Goal: Browse casually: Explore the website without a specific task or goal

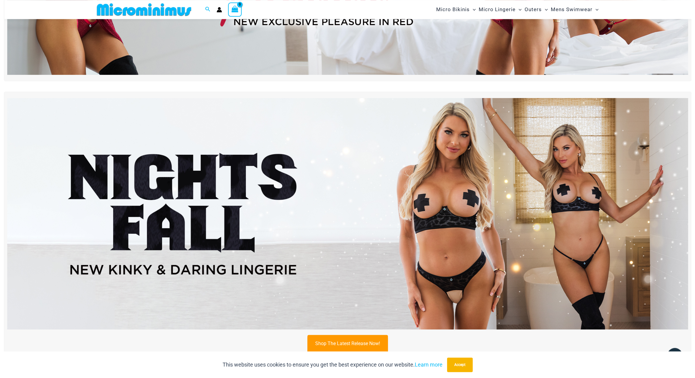
scroll to position [205, 0]
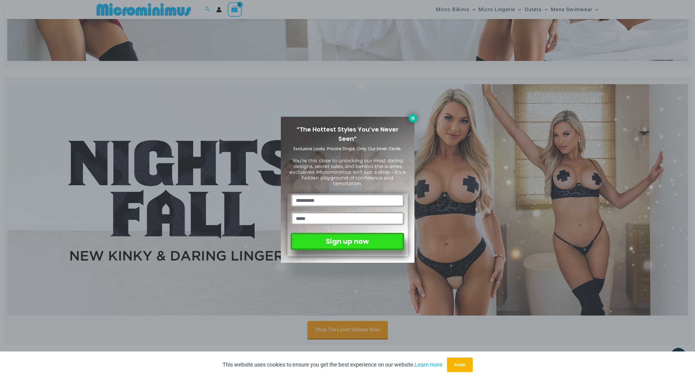
click at [412, 118] on icon at bounding box center [412, 117] width 3 height 3
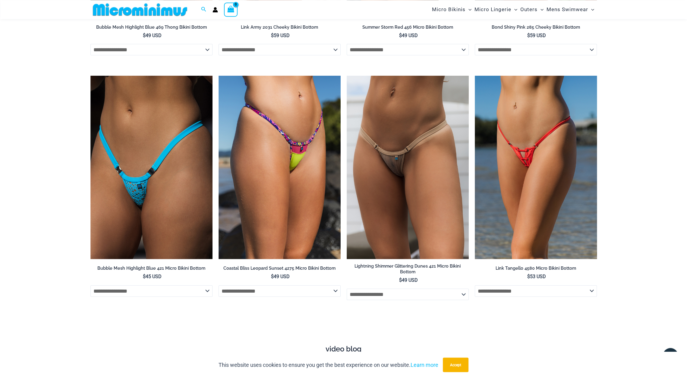
scroll to position [2073, 0]
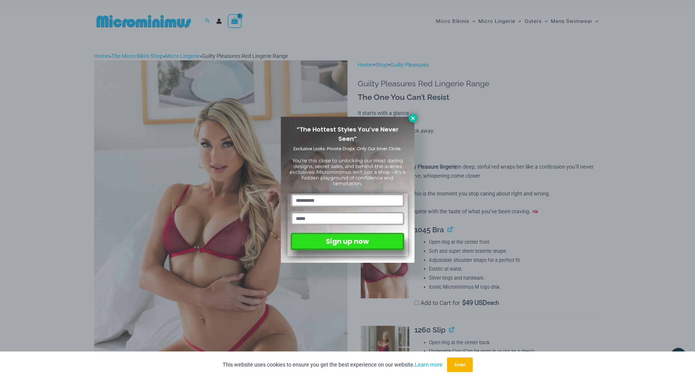
click at [409, 120] on button at bounding box center [413, 118] width 8 height 8
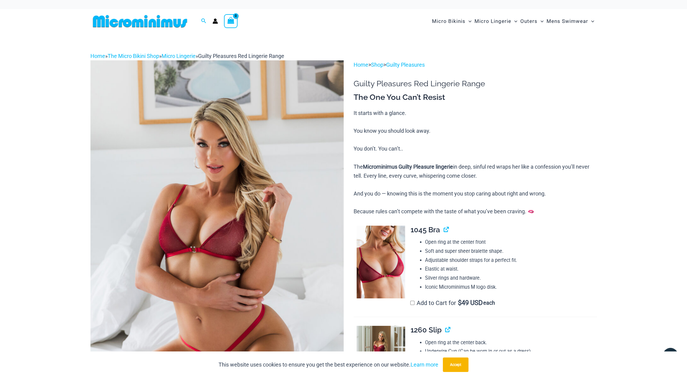
click at [270, 243] on img at bounding box center [216, 250] width 253 height 380
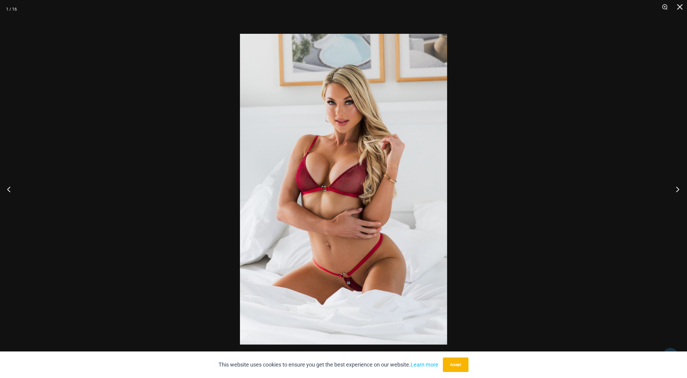
click at [681, 188] on button "Next" at bounding box center [676, 189] width 23 height 30
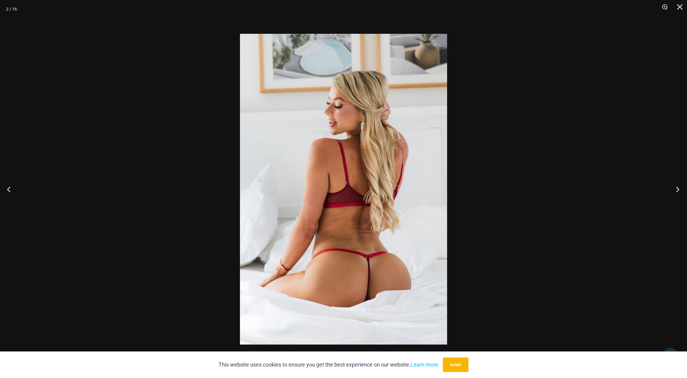
click at [681, 188] on button "Next" at bounding box center [676, 189] width 23 height 30
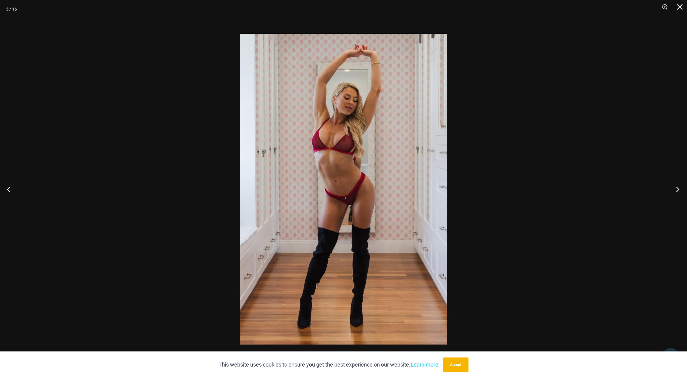
click at [681, 188] on button "Next" at bounding box center [676, 189] width 23 height 30
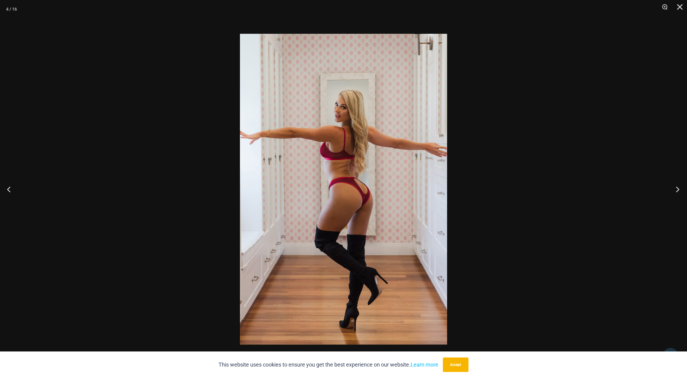
click at [681, 188] on button "Next" at bounding box center [676, 189] width 23 height 30
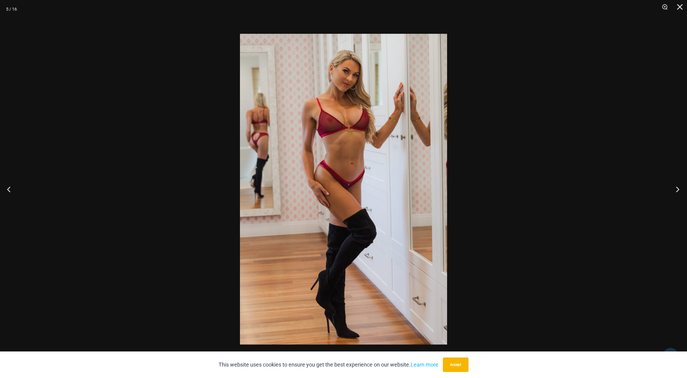
click at [681, 188] on button "Next" at bounding box center [676, 189] width 23 height 30
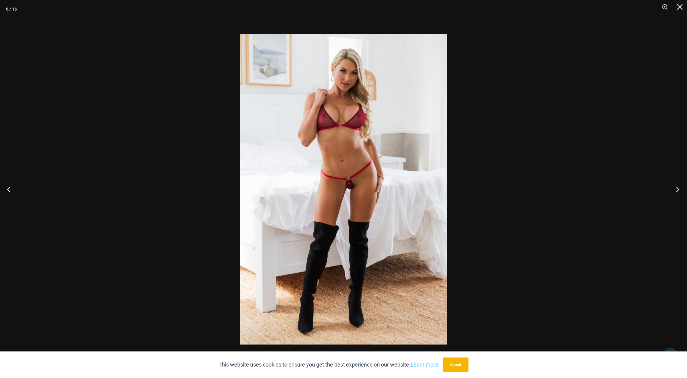
click at [681, 188] on button "Next" at bounding box center [676, 189] width 23 height 30
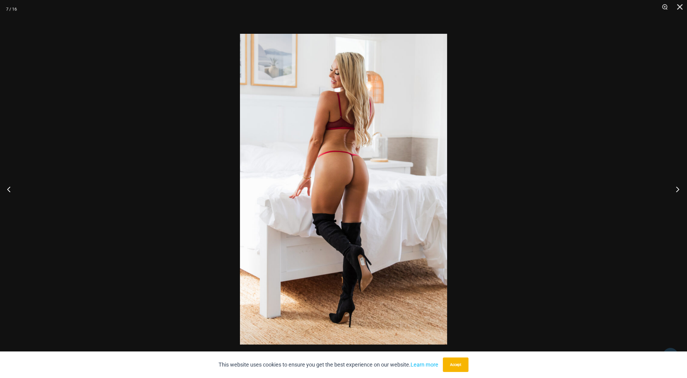
click at [681, 188] on button "Next" at bounding box center [676, 189] width 23 height 30
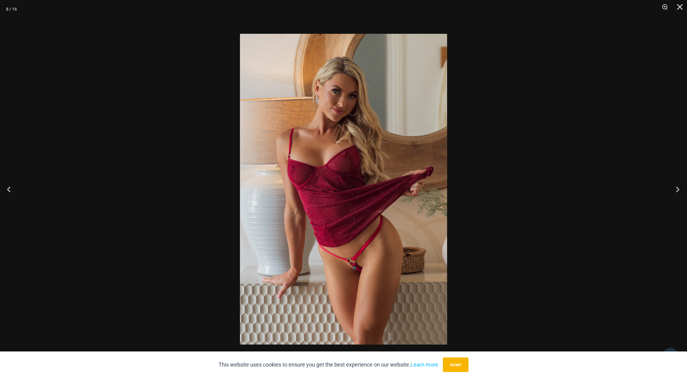
click at [681, 188] on button "Next" at bounding box center [676, 189] width 23 height 30
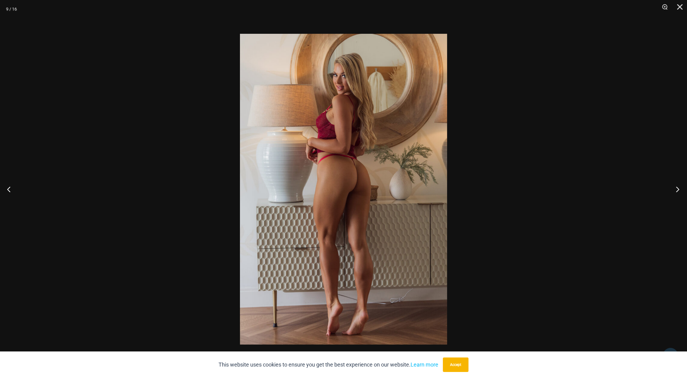
click at [681, 188] on button "Next" at bounding box center [676, 189] width 23 height 30
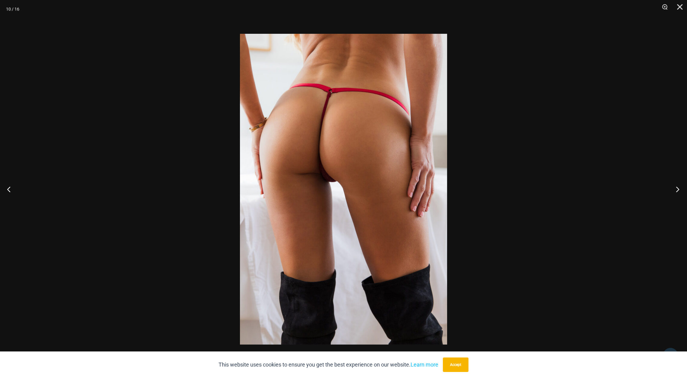
click at [681, 188] on button "Next" at bounding box center [676, 189] width 23 height 30
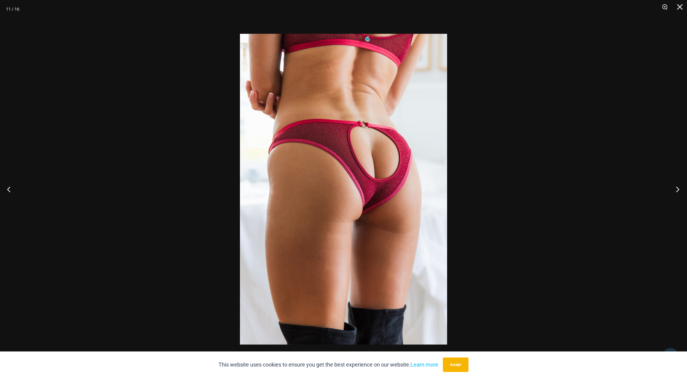
click at [681, 188] on button "Next" at bounding box center [676, 189] width 23 height 30
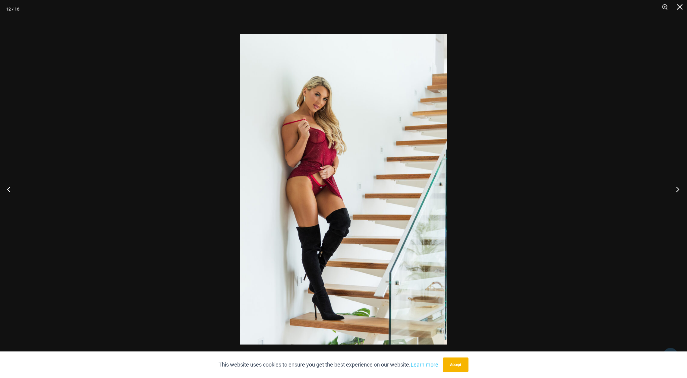
click at [681, 188] on button "Next" at bounding box center [676, 189] width 23 height 30
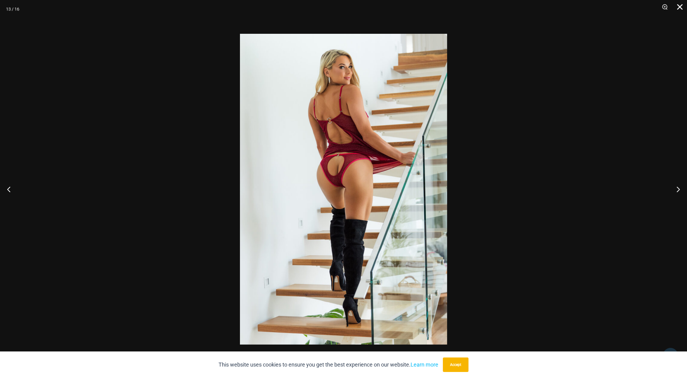
click at [681, 8] on button "Close" at bounding box center [677, 9] width 15 height 18
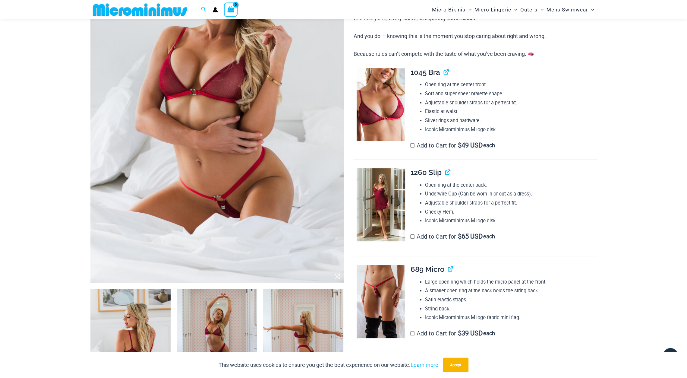
scroll to position [129, 0]
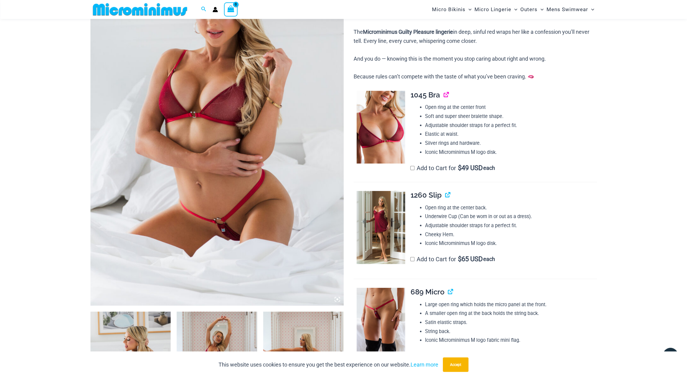
click at [444, 98] on link "View product" at bounding box center [444, 94] width 0 height 9
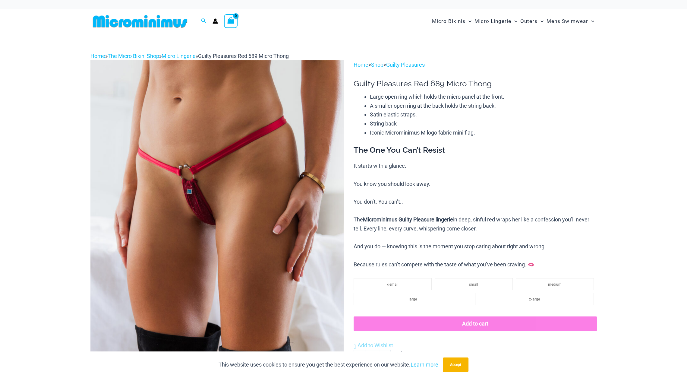
click at [229, 209] on img at bounding box center [216, 250] width 253 height 380
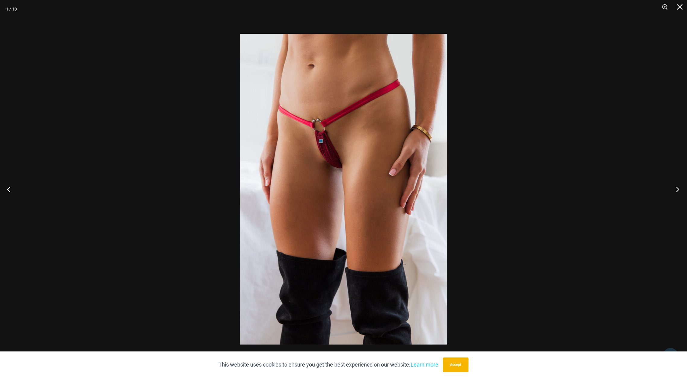
click at [677, 188] on button "Next" at bounding box center [676, 189] width 23 height 30
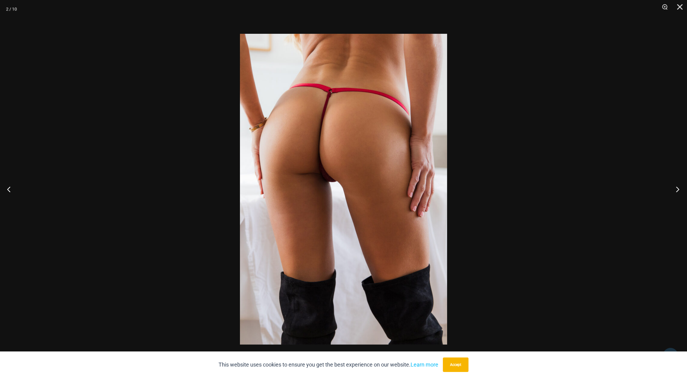
click at [678, 186] on button "Next" at bounding box center [676, 189] width 23 height 30
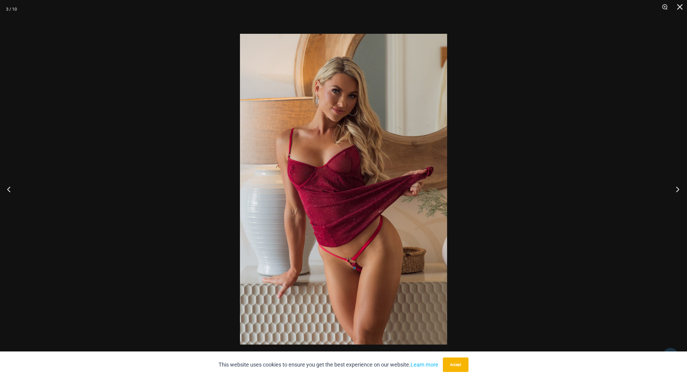
click at [678, 186] on button "Next" at bounding box center [676, 189] width 23 height 30
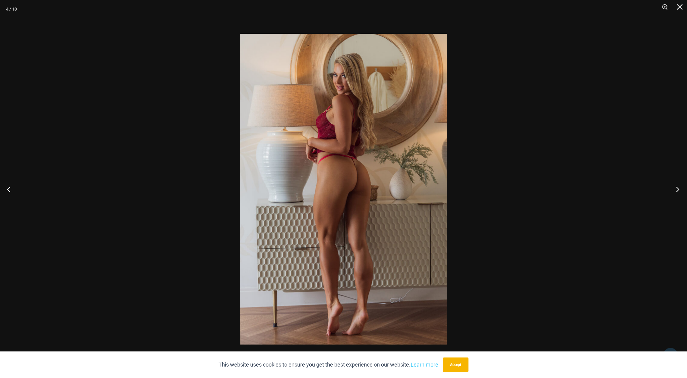
click at [678, 186] on button "Next" at bounding box center [676, 189] width 23 height 30
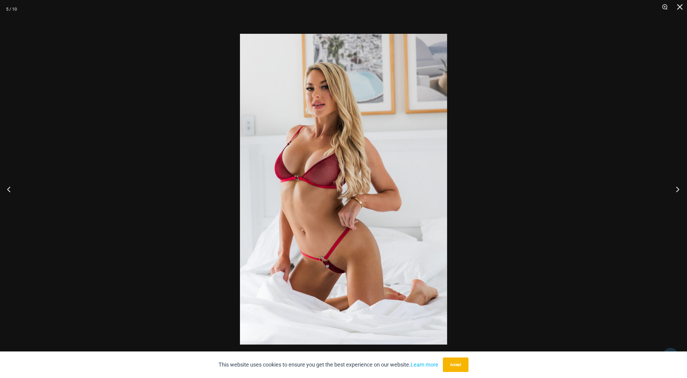
click at [678, 186] on button "Next" at bounding box center [676, 189] width 23 height 30
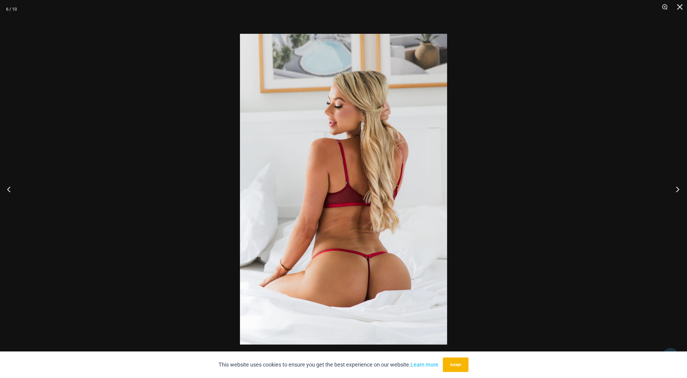
click at [679, 191] on button "Next" at bounding box center [676, 189] width 23 height 30
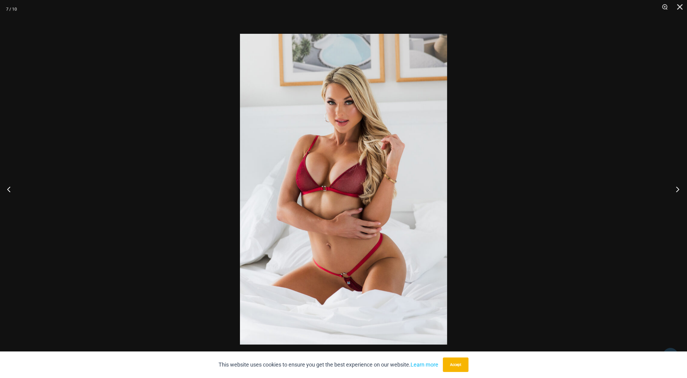
click at [679, 191] on button "Next" at bounding box center [676, 189] width 23 height 30
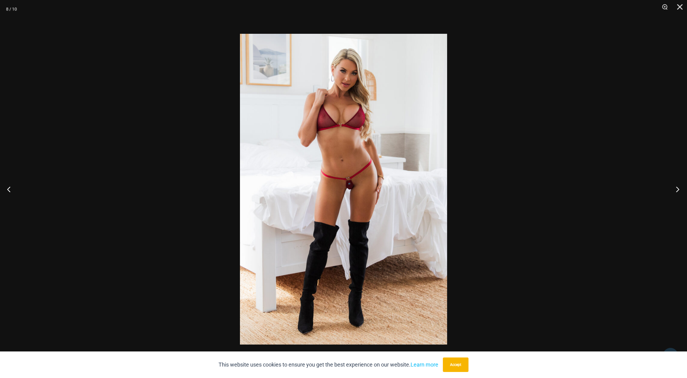
click at [679, 191] on button "Next" at bounding box center [676, 189] width 23 height 30
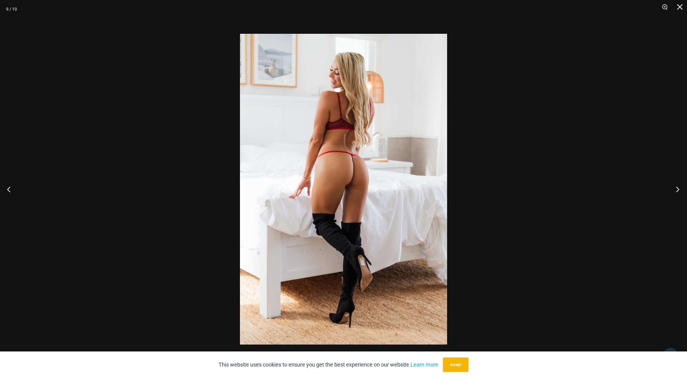
click at [679, 191] on button "Next" at bounding box center [676, 189] width 23 height 30
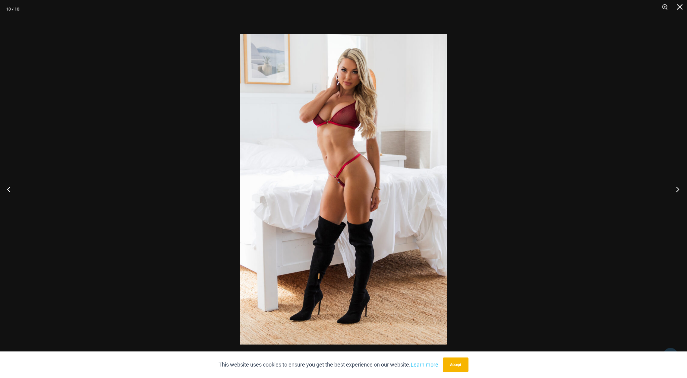
click at [679, 191] on button "Next" at bounding box center [676, 189] width 23 height 30
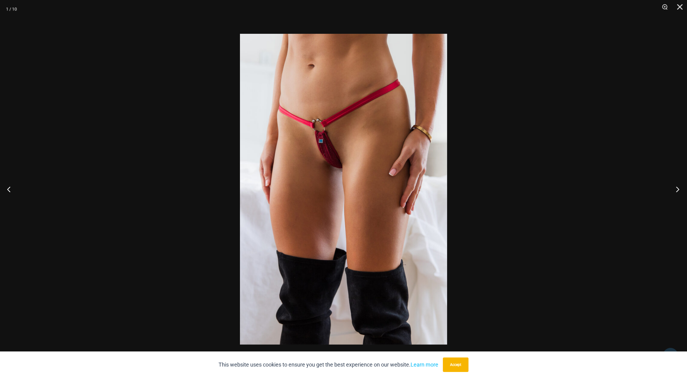
click at [679, 191] on button "Next" at bounding box center [676, 189] width 23 height 30
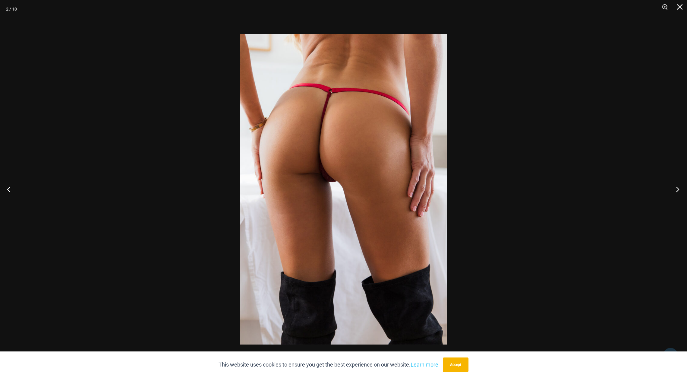
click at [679, 191] on button "Next" at bounding box center [676, 189] width 23 height 30
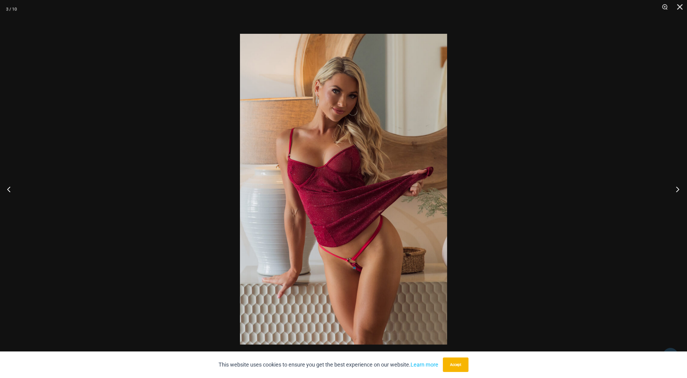
click at [679, 191] on button "Next" at bounding box center [676, 189] width 23 height 30
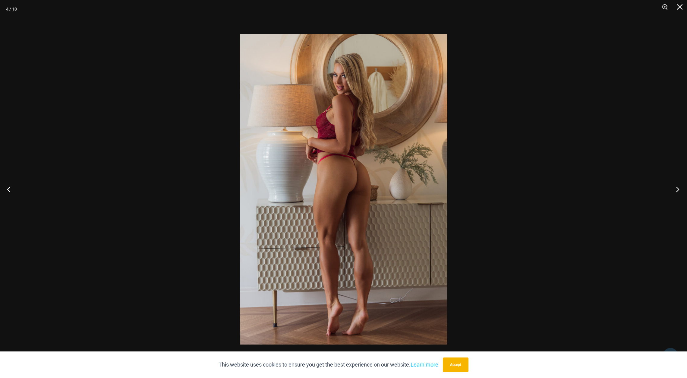
click at [679, 191] on button "Next" at bounding box center [676, 189] width 23 height 30
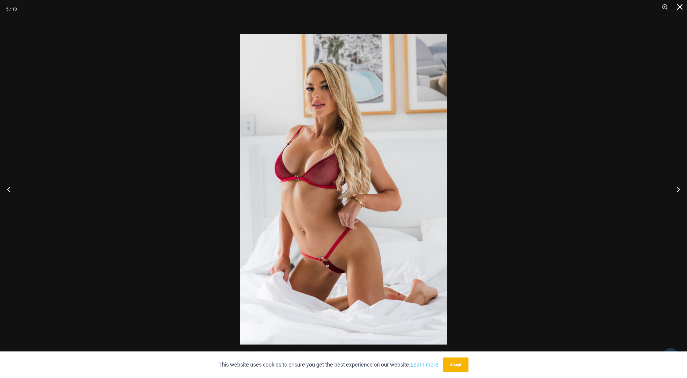
click at [675, 8] on button "Close" at bounding box center [677, 9] width 15 height 18
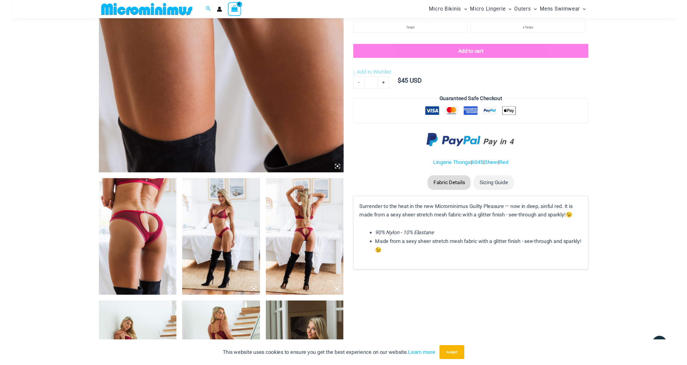
scroll to position [279, 0]
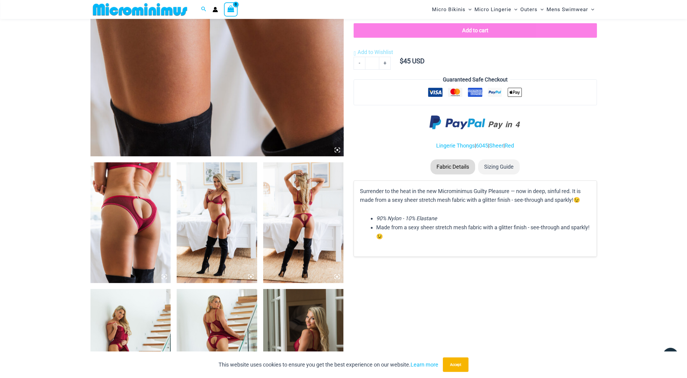
click at [139, 188] on img at bounding box center [130, 222] width 81 height 121
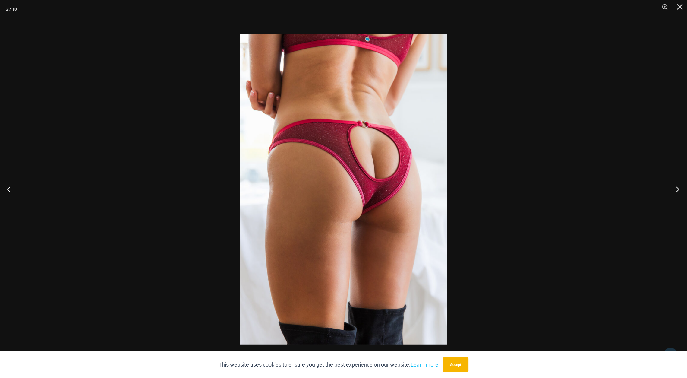
click at [677, 186] on button "Next" at bounding box center [676, 189] width 23 height 30
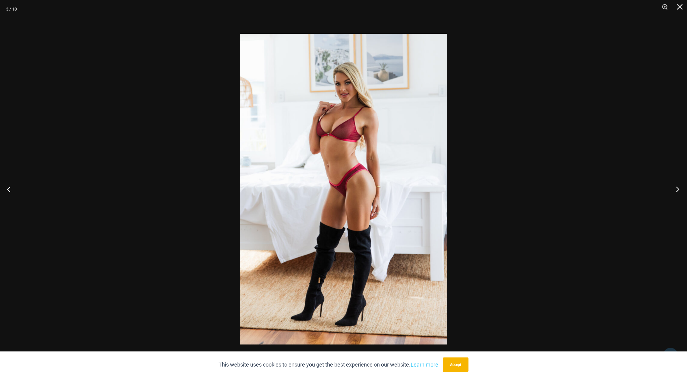
click at [677, 186] on button "Next" at bounding box center [676, 189] width 23 height 30
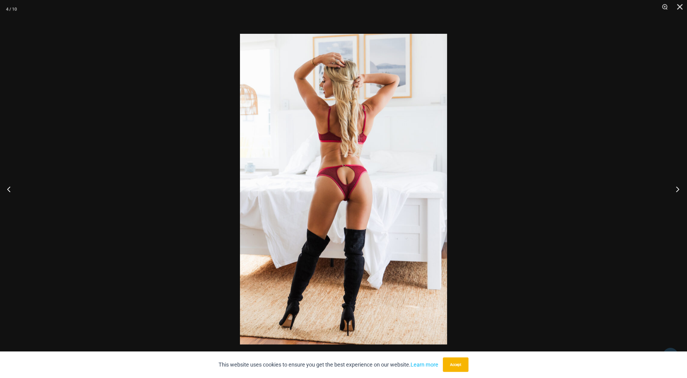
click at [677, 186] on button "Next" at bounding box center [676, 189] width 23 height 30
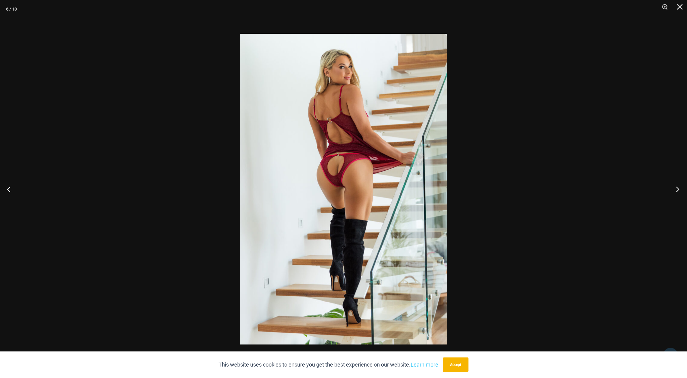
click at [677, 186] on button "Next" at bounding box center [676, 189] width 23 height 30
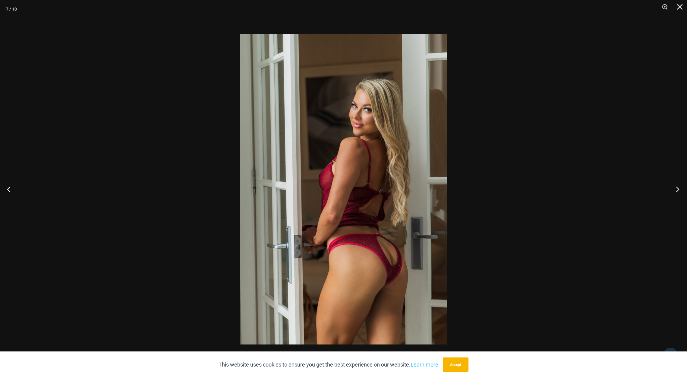
click at [677, 186] on button "Next" at bounding box center [676, 189] width 23 height 30
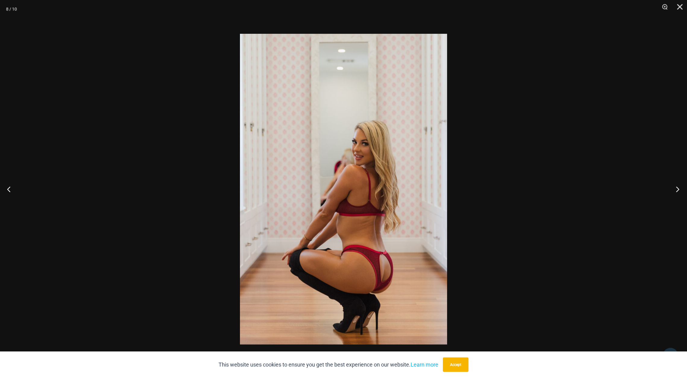
click at [677, 186] on button "Next" at bounding box center [676, 189] width 23 height 30
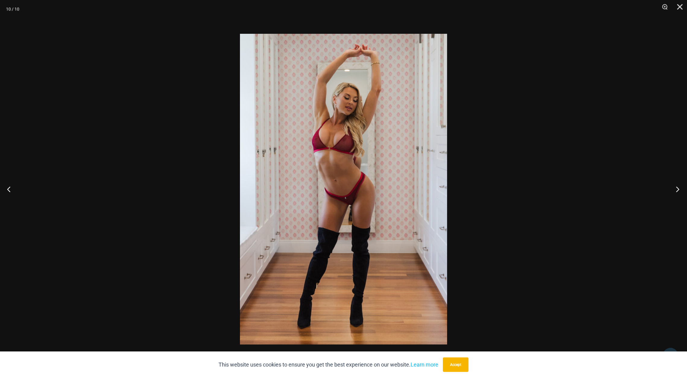
click at [677, 186] on button "Next" at bounding box center [676, 189] width 23 height 30
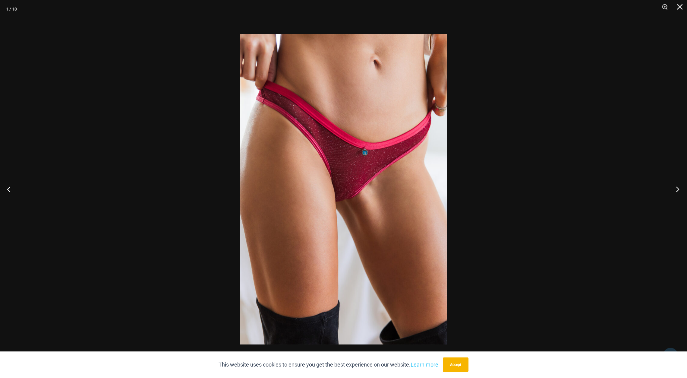
click at [677, 186] on button "Next" at bounding box center [676, 189] width 23 height 30
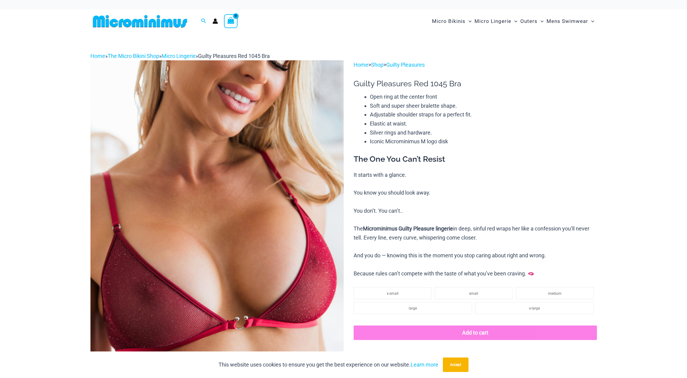
click at [308, 232] on img at bounding box center [216, 250] width 253 height 380
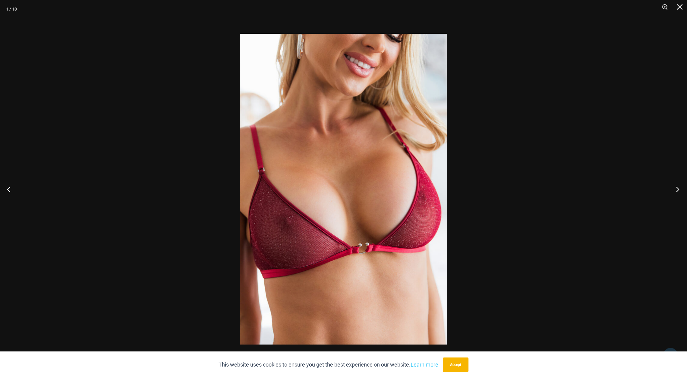
click at [679, 186] on button "Next" at bounding box center [676, 189] width 23 height 30
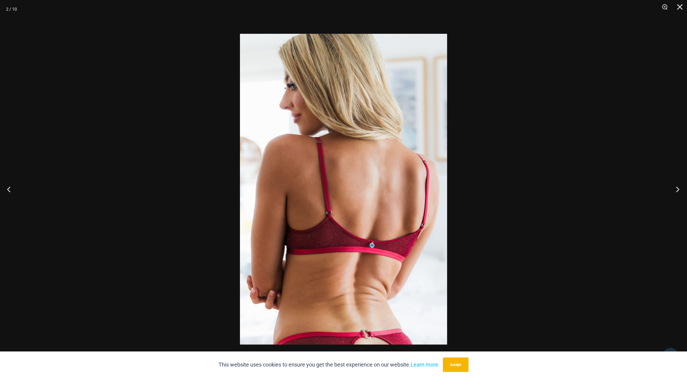
click at [679, 186] on button "Next" at bounding box center [676, 189] width 23 height 30
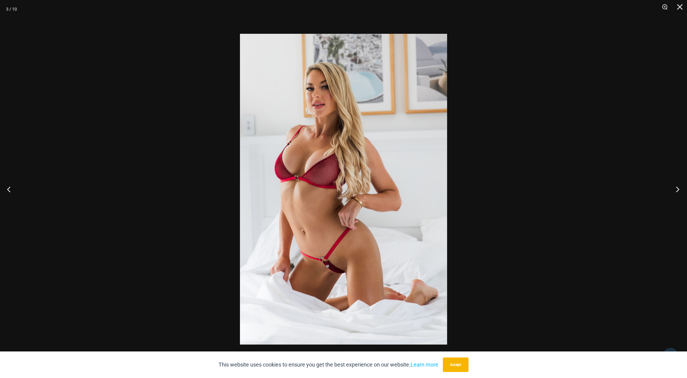
click at [679, 186] on button "Next" at bounding box center [676, 189] width 23 height 30
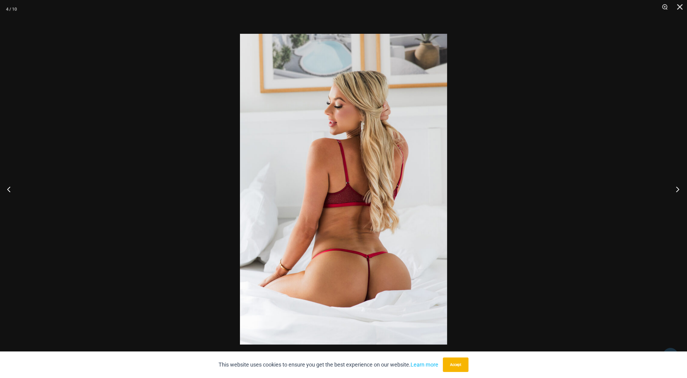
click at [679, 186] on button "Next" at bounding box center [676, 189] width 23 height 30
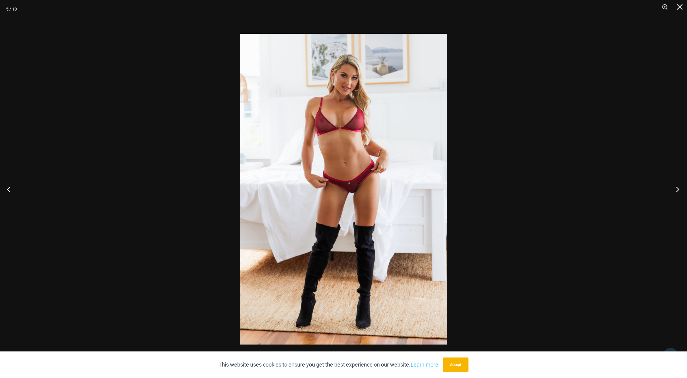
click at [679, 186] on button "Next" at bounding box center [676, 189] width 23 height 30
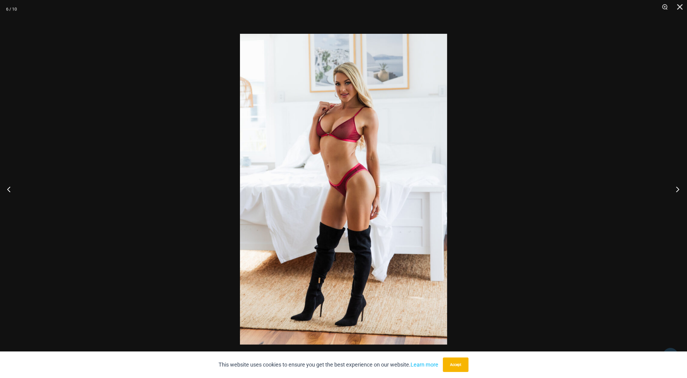
click at [679, 186] on button "Next" at bounding box center [676, 189] width 23 height 30
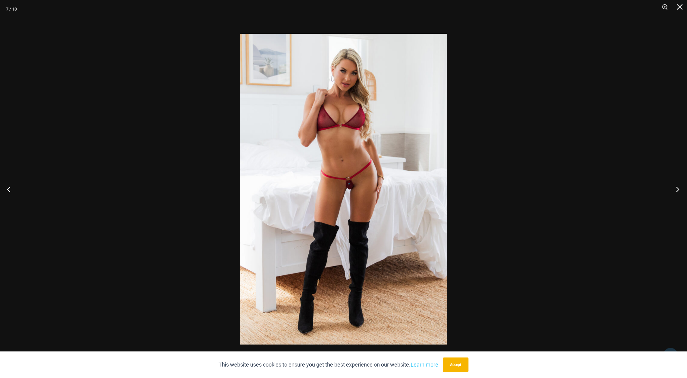
click at [679, 186] on button "Next" at bounding box center [676, 189] width 23 height 30
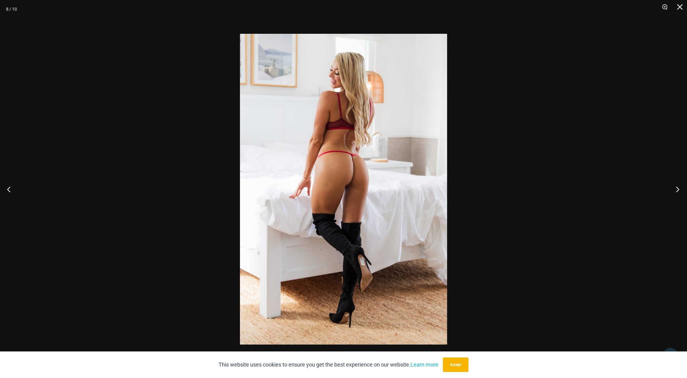
click at [679, 186] on button "Next" at bounding box center [676, 189] width 23 height 30
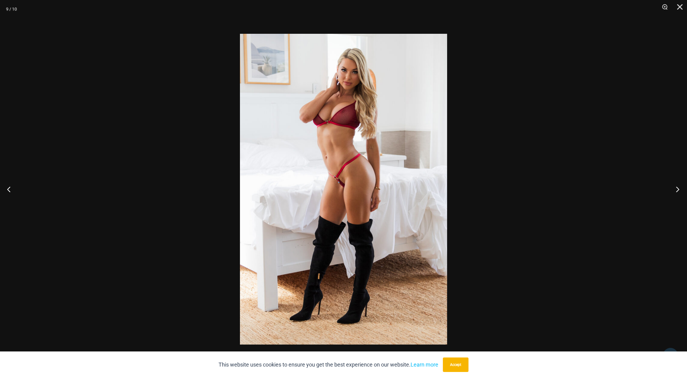
click at [679, 186] on button "Next" at bounding box center [676, 189] width 23 height 30
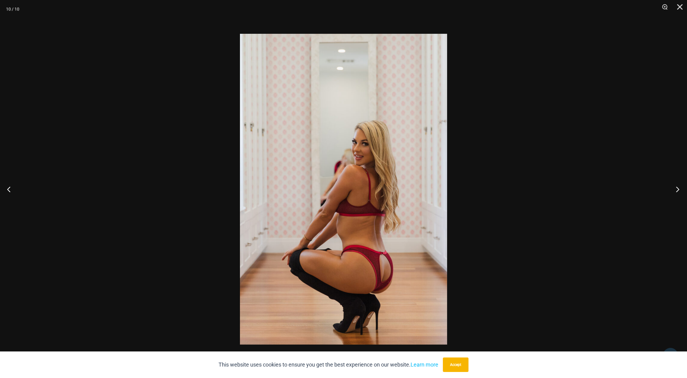
click at [679, 186] on button "Next" at bounding box center [676, 189] width 23 height 30
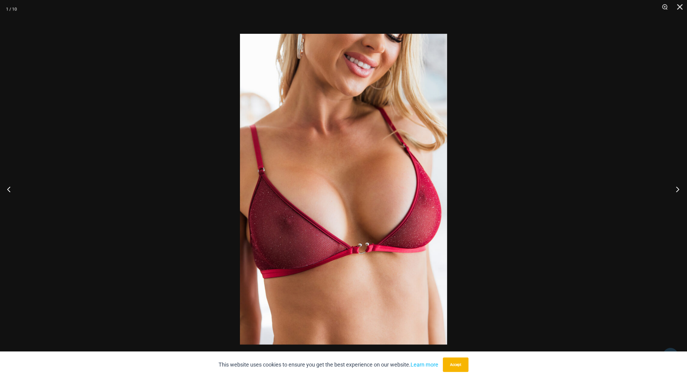
click at [679, 186] on button "Next" at bounding box center [676, 189] width 23 height 30
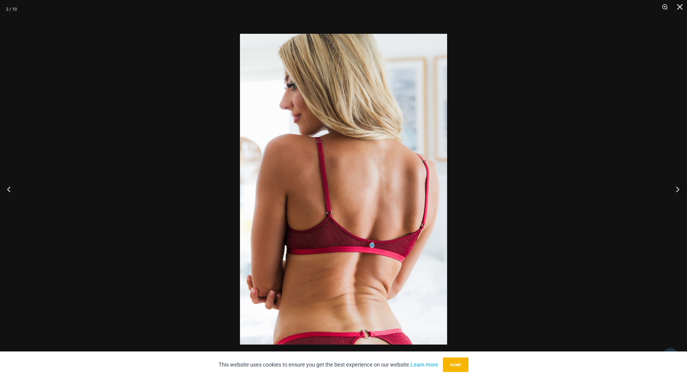
click at [679, 186] on button "Next" at bounding box center [676, 189] width 23 height 30
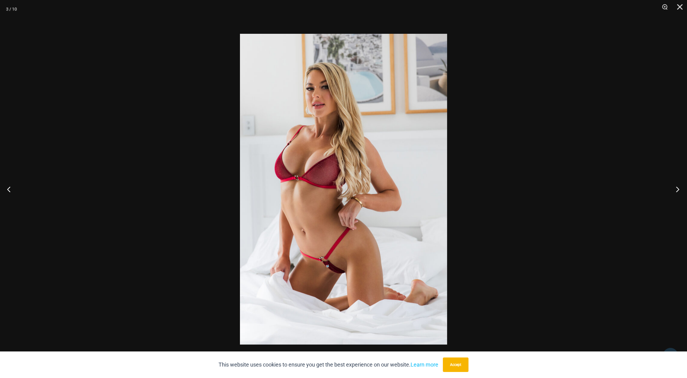
click at [679, 186] on button "Next" at bounding box center [676, 189] width 23 height 30
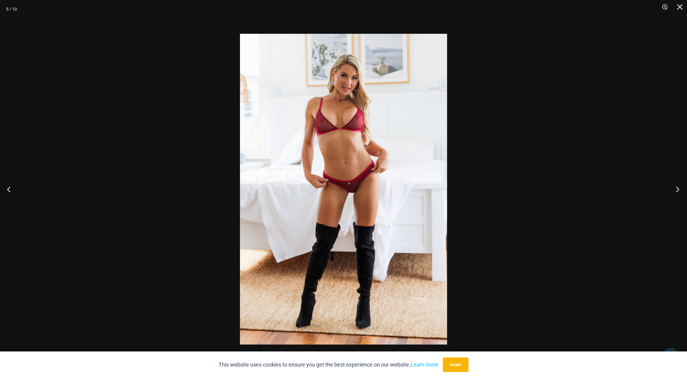
click at [679, 186] on button "Next" at bounding box center [676, 189] width 23 height 30
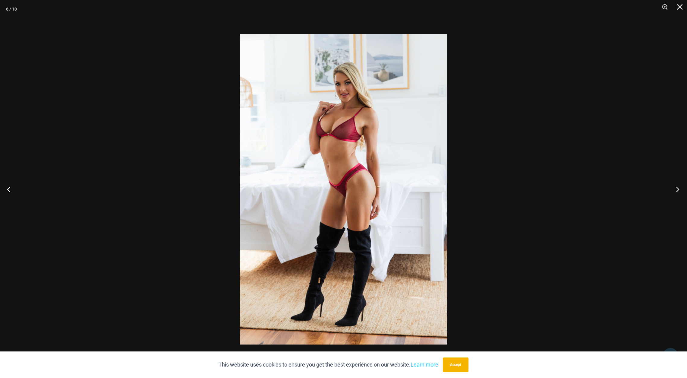
click at [679, 186] on button "Next" at bounding box center [676, 189] width 23 height 30
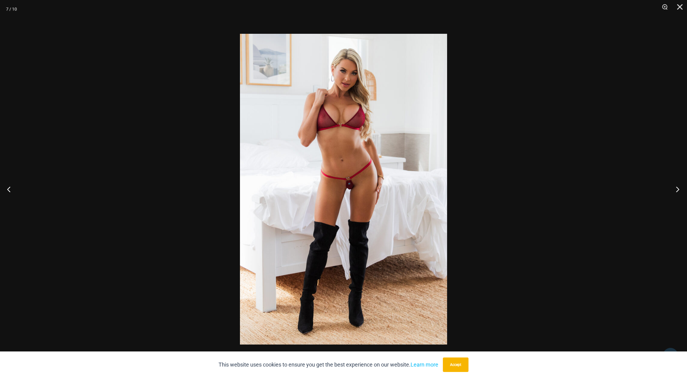
click at [679, 186] on button "Next" at bounding box center [676, 189] width 23 height 30
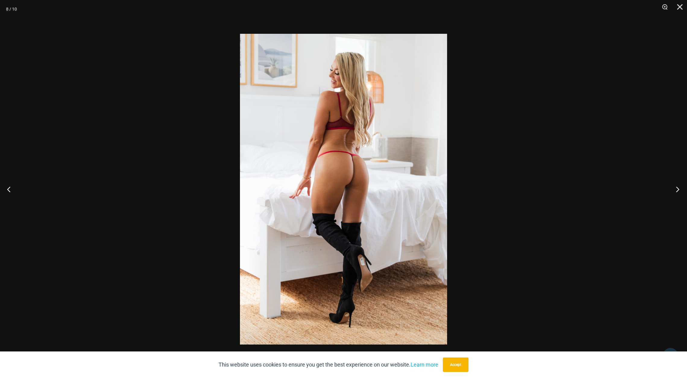
click at [679, 186] on button "Next" at bounding box center [676, 189] width 23 height 30
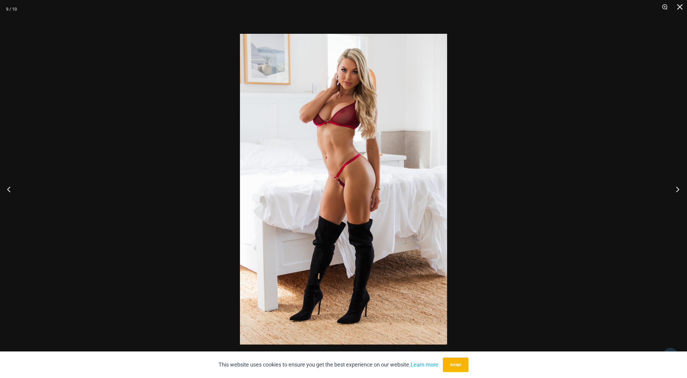
click at [679, 186] on button "Next" at bounding box center [676, 189] width 23 height 30
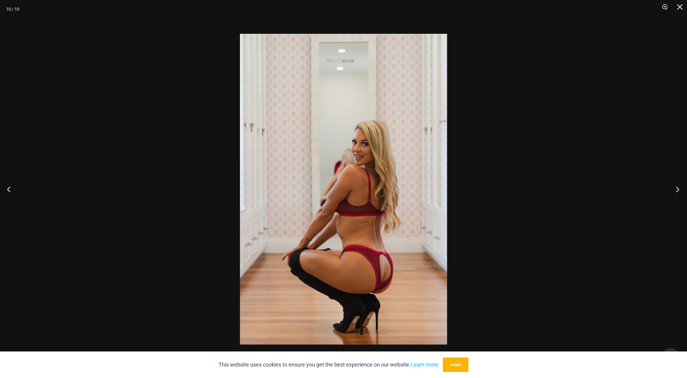
click at [679, 186] on button "Next" at bounding box center [676, 189] width 23 height 30
